Goal: Find specific page/section: Find specific page/section

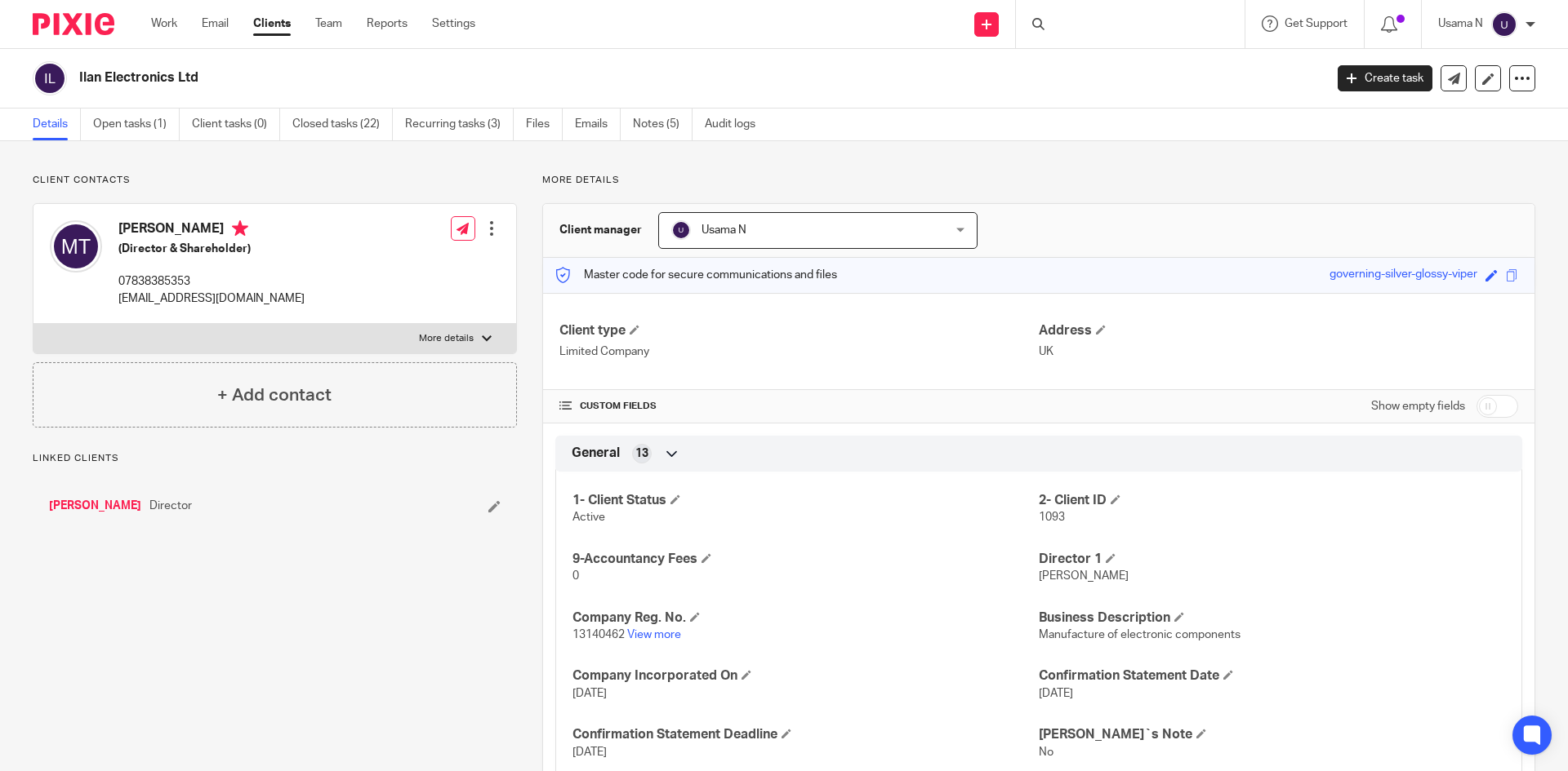
click at [1137, 24] on div at bounding box center [1130, 23] width 229 height 48
click at [1067, 20] on input "Search" at bounding box center [1121, 27] width 147 height 15
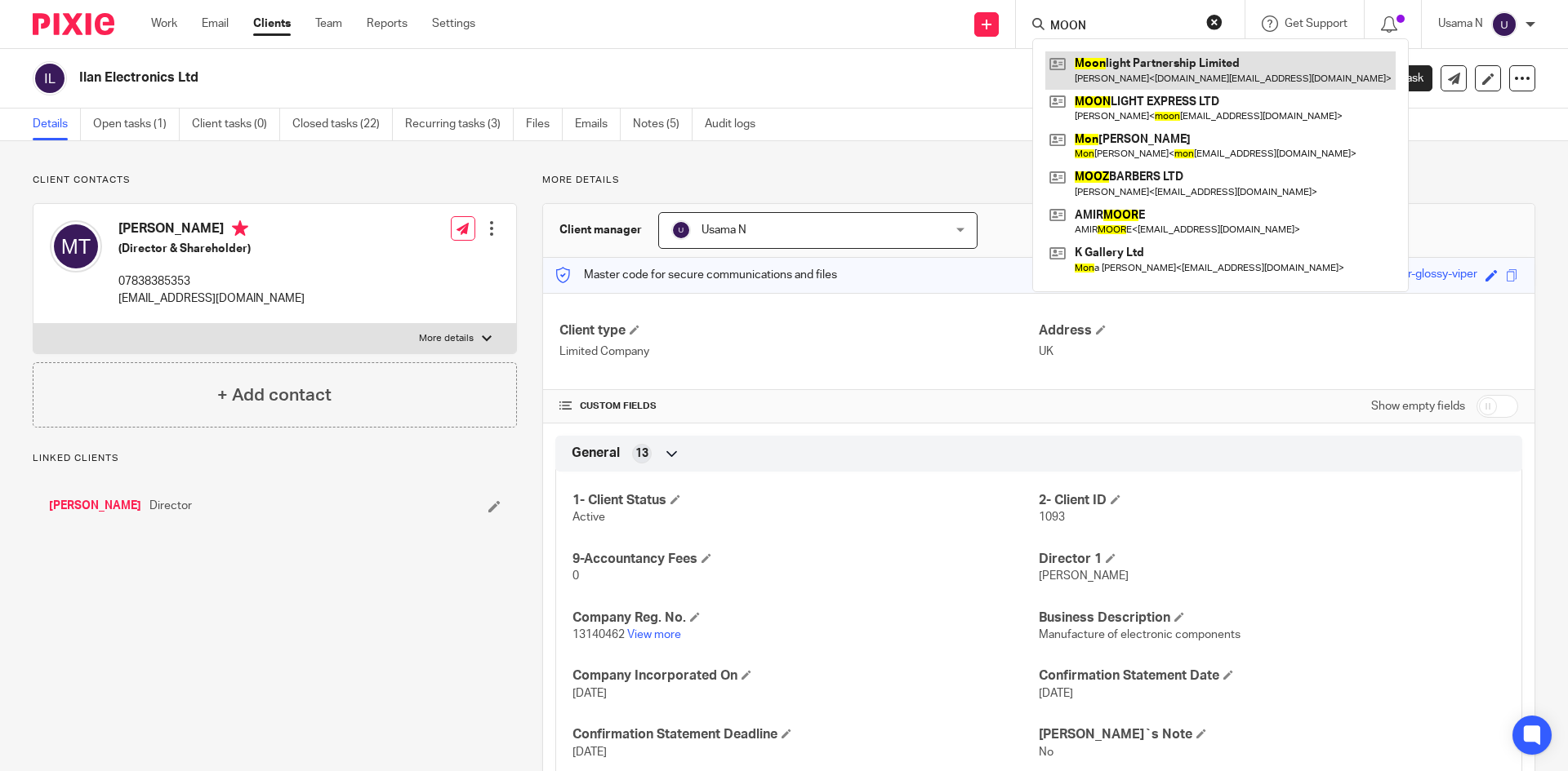
type input "MOON"
click at [1087, 57] on link at bounding box center [1220, 70] width 350 height 37
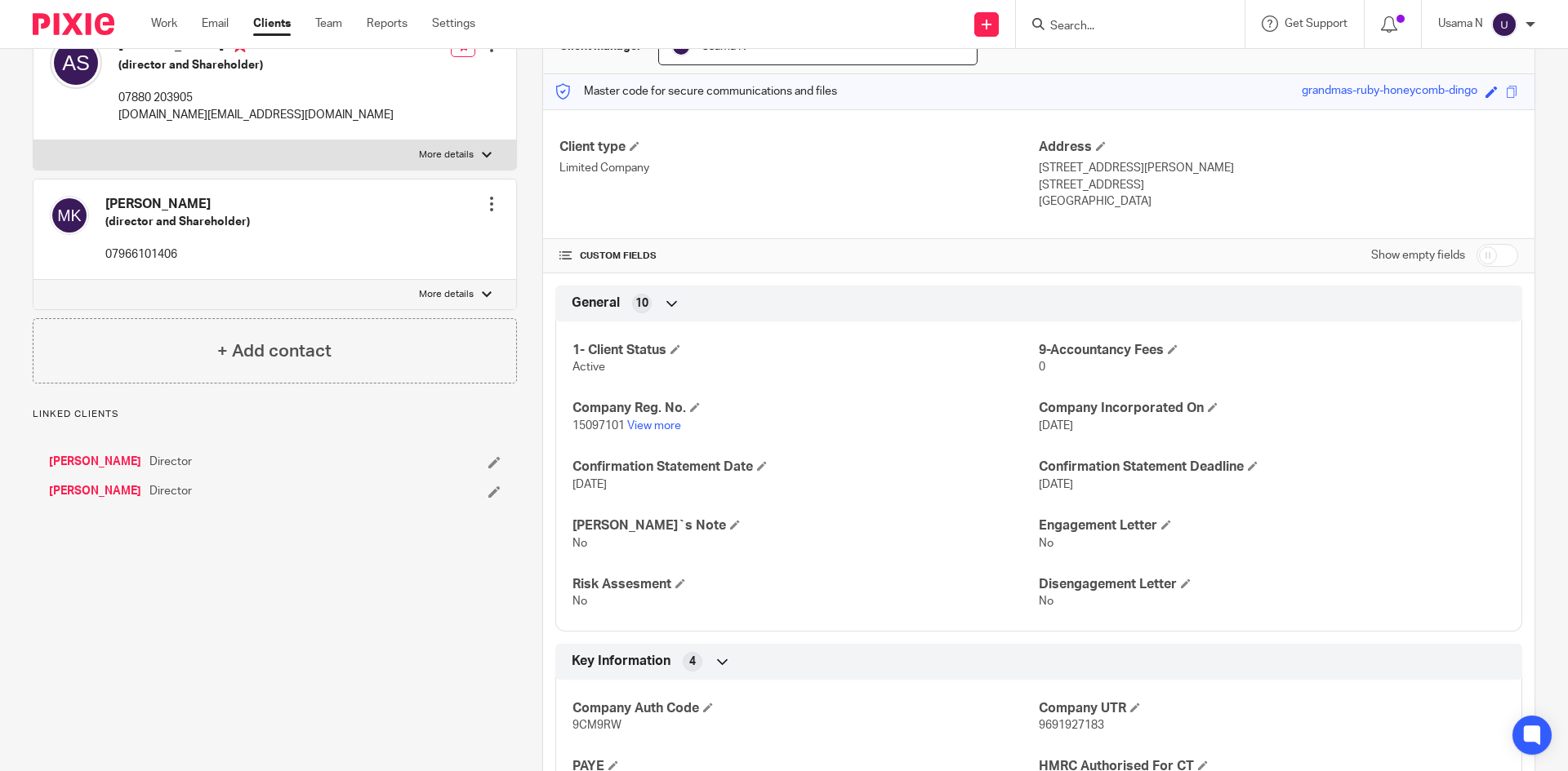
scroll to position [164, 0]
